Goal: Information Seeking & Learning: Learn about a topic

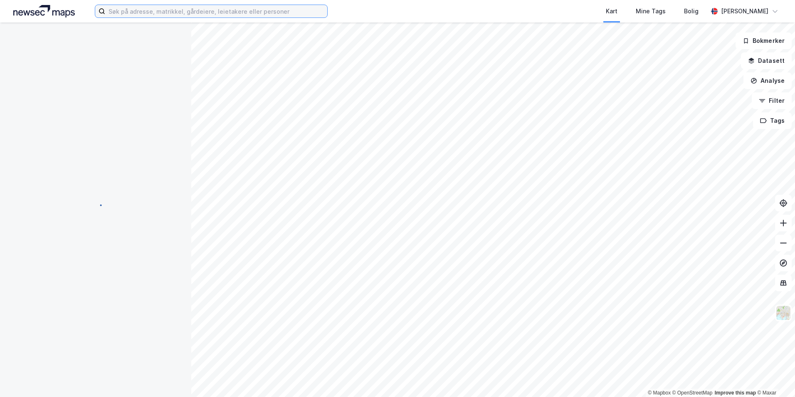
click at [126, 13] on input at bounding box center [216, 11] width 222 height 12
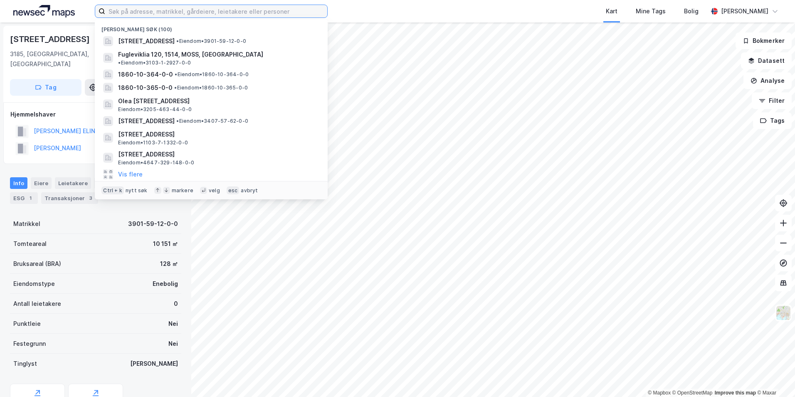
paste input "4601-185/300/0/0 G"
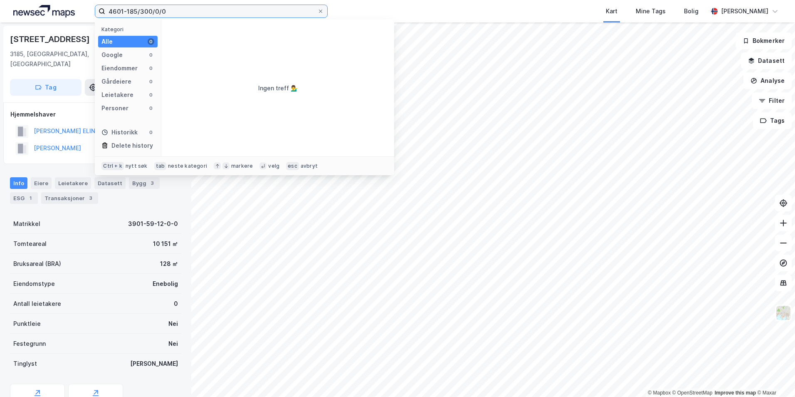
type input "4601-185/300/0/0"
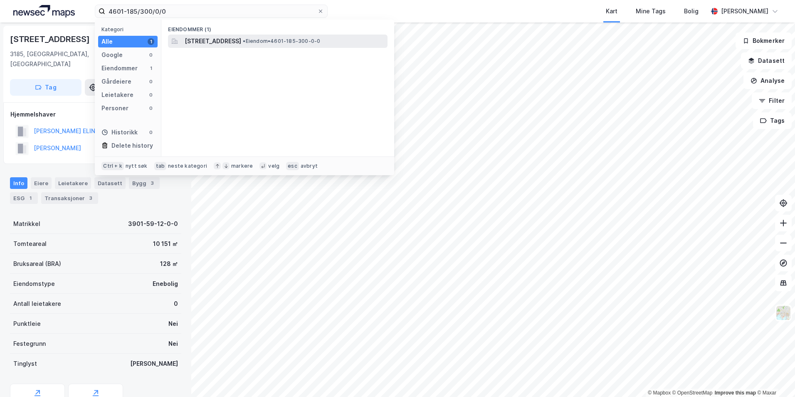
click at [204, 42] on span "[STREET_ADDRESS]" at bounding box center [213, 41] width 57 height 10
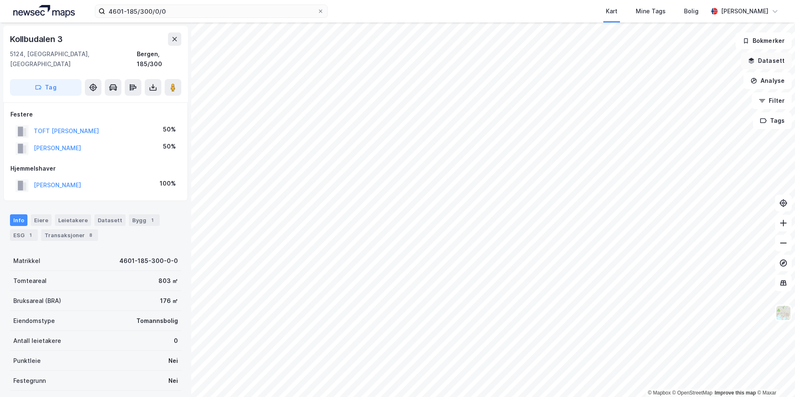
click at [766, 62] on button "Datasett" at bounding box center [766, 60] width 51 height 17
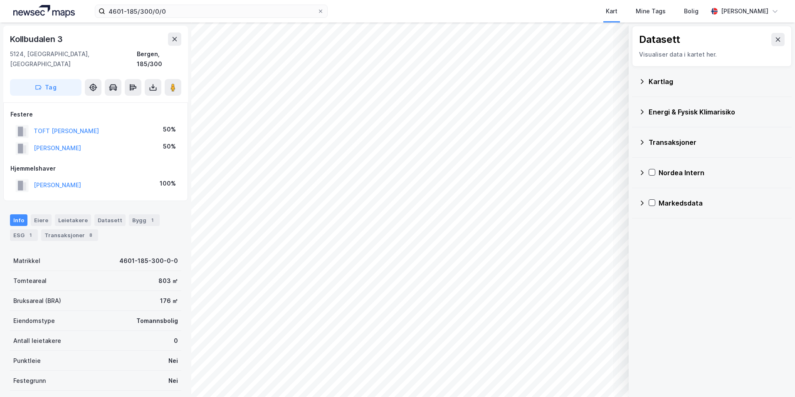
click at [645, 84] on icon at bounding box center [642, 81] width 7 height 7
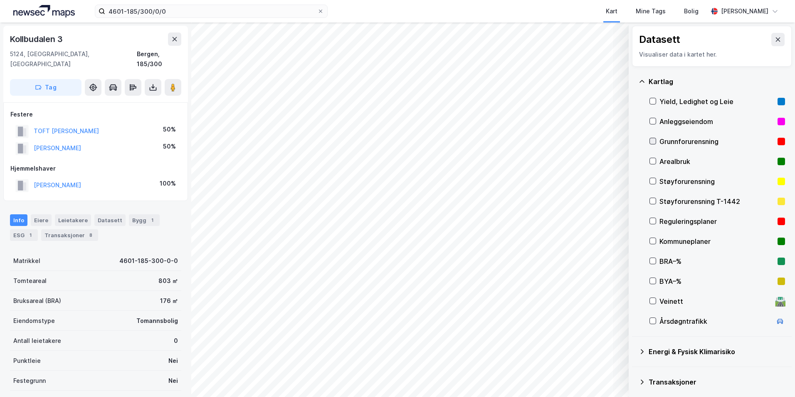
click at [655, 140] on icon at bounding box center [653, 141] width 6 height 6
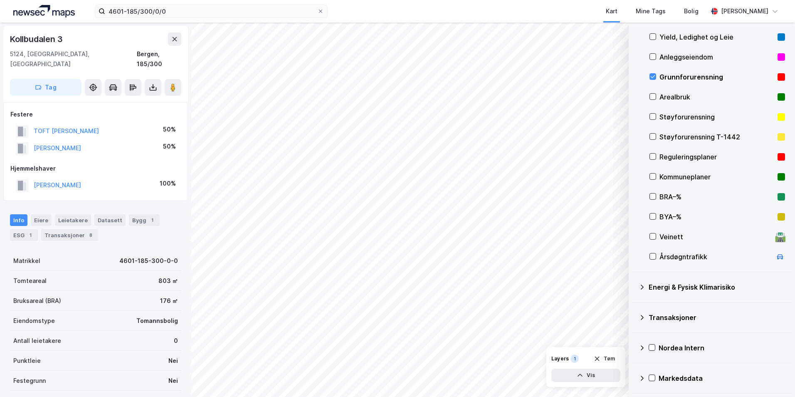
click at [644, 288] on icon at bounding box center [642, 287] width 7 height 7
click at [663, 308] on icon at bounding box center [663, 307] width 6 height 6
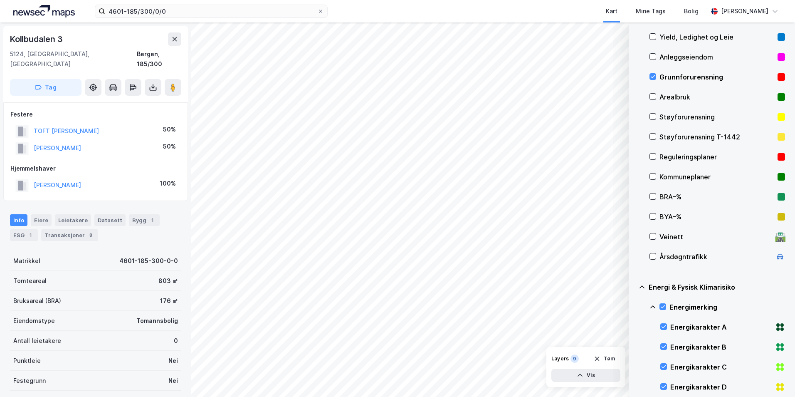
click at [652, 307] on icon at bounding box center [652, 306] width 5 height 3
click at [662, 346] on icon at bounding box center [663, 346] width 6 height 6
click at [650, 346] on icon at bounding box center [653, 346] width 7 height 7
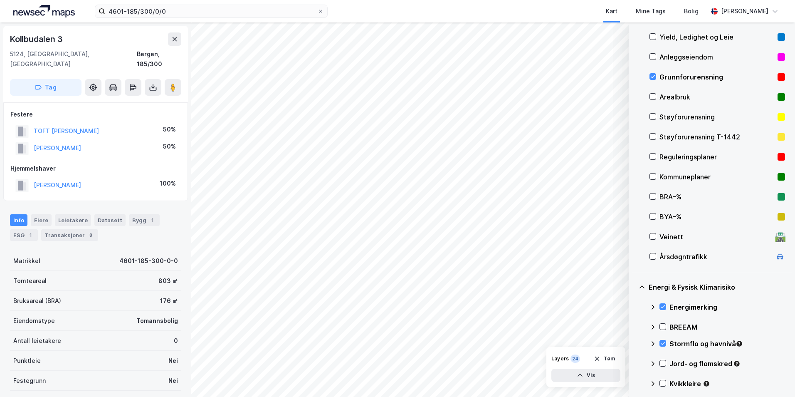
scroll to position [148, 0]
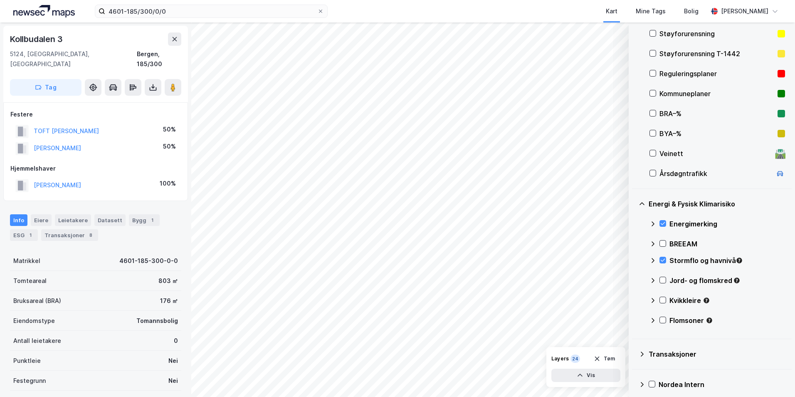
click at [663, 280] on icon at bounding box center [663, 280] width 6 height 6
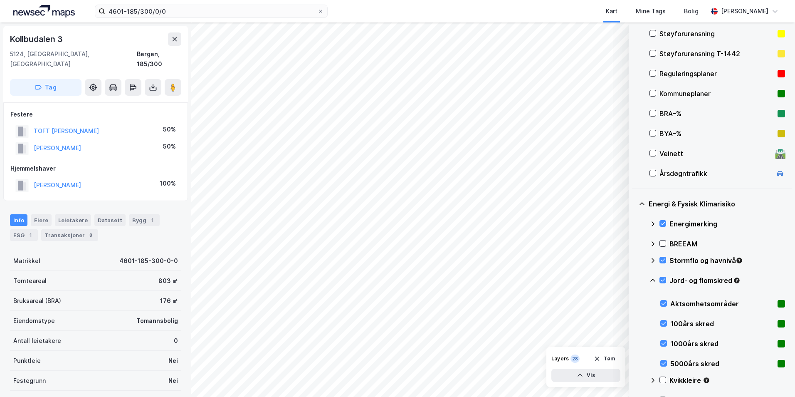
click at [655, 280] on icon at bounding box center [653, 280] width 7 height 7
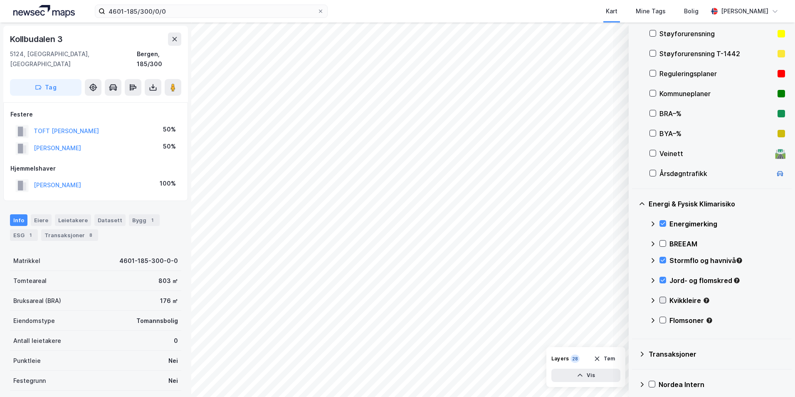
click at [664, 301] on icon at bounding box center [663, 300] width 6 height 6
click at [652, 301] on icon at bounding box center [653, 300] width 7 height 7
click at [664, 320] on icon at bounding box center [663, 320] width 5 height 3
click at [652, 321] on icon at bounding box center [653, 320] width 7 height 7
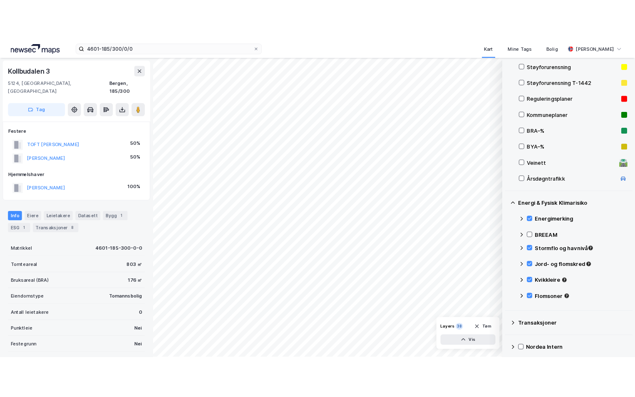
scroll to position [106, 0]
